Goal: Transaction & Acquisition: Purchase product/service

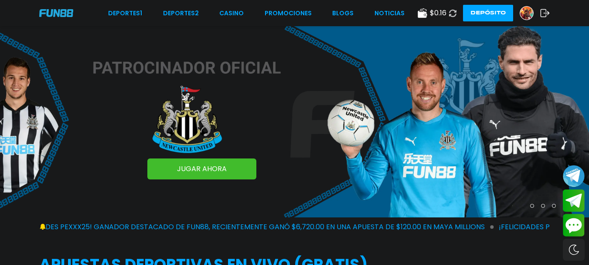
click at [454, 11] on icon at bounding box center [452, 13] width 8 height 8
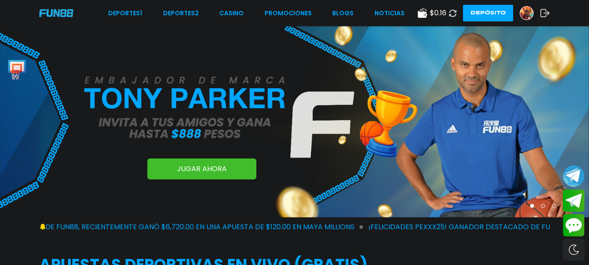
click at [419, 12] on icon at bounding box center [422, 13] width 10 height 10
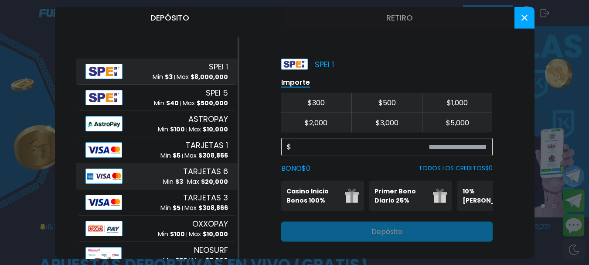
click at [187, 177] on p "Max $ 20,000" at bounding box center [207, 181] width 41 height 9
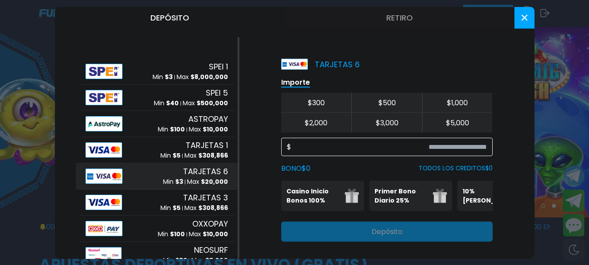
click at [457, 149] on input at bounding box center [389, 146] width 196 height 10
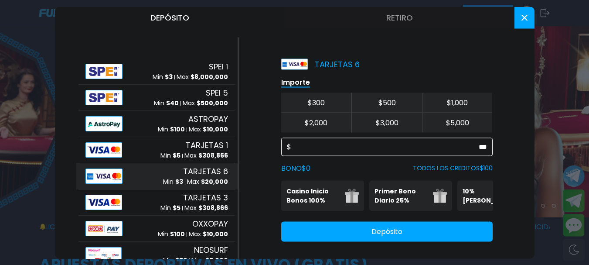
scroll to position [12, 0]
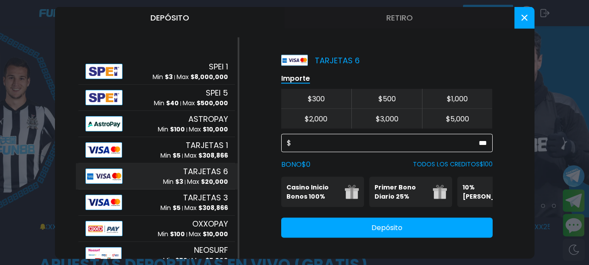
type input "***"
click at [384, 226] on button "Depósito" at bounding box center [386, 227] width 211 height 20
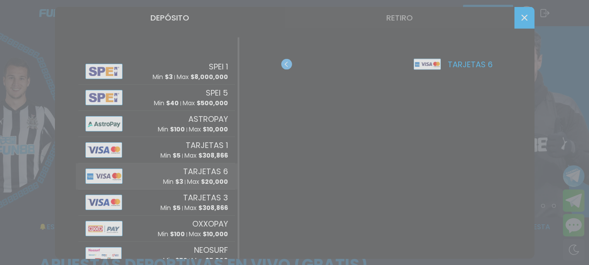
scroll to position [0, 0]
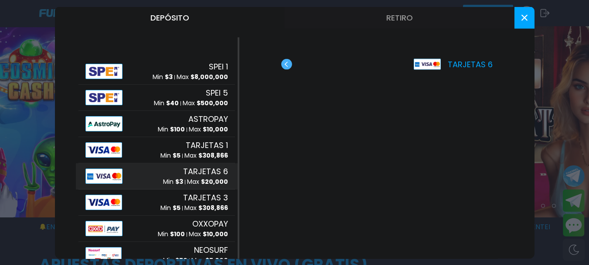
click at [533, 18] on button at bounding box center [524, 18] width 20 height 22
